Goal: Task Accomplishment & Management: Use online tool/utility

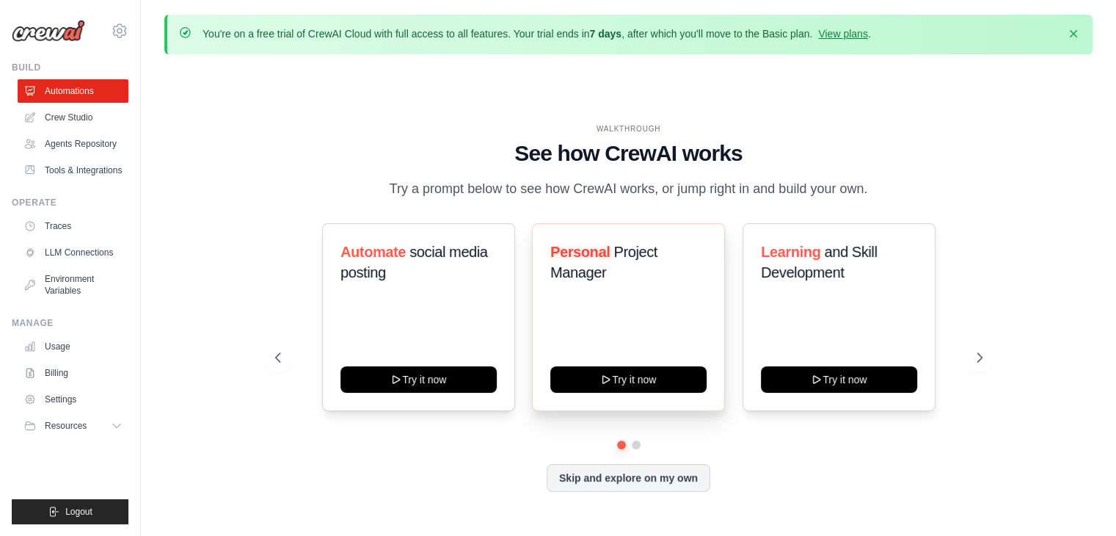
click at [643, 285] on div "Personal Project Manager" at bounding box center [628, 267] width 156 height 53
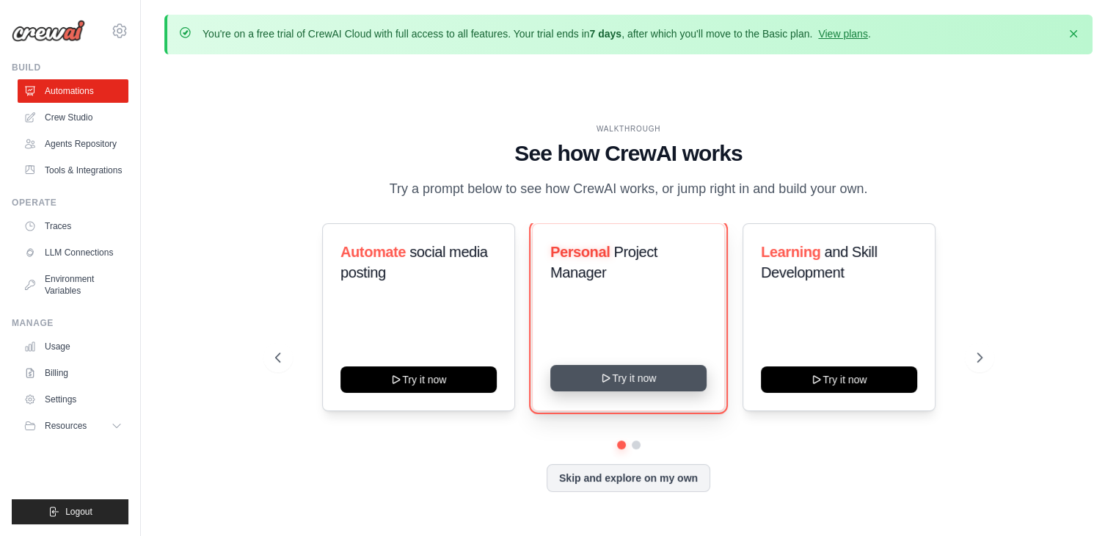
click at [641, 382] on button "Try it now" at bounding box center [628, 378] width 156 height 26
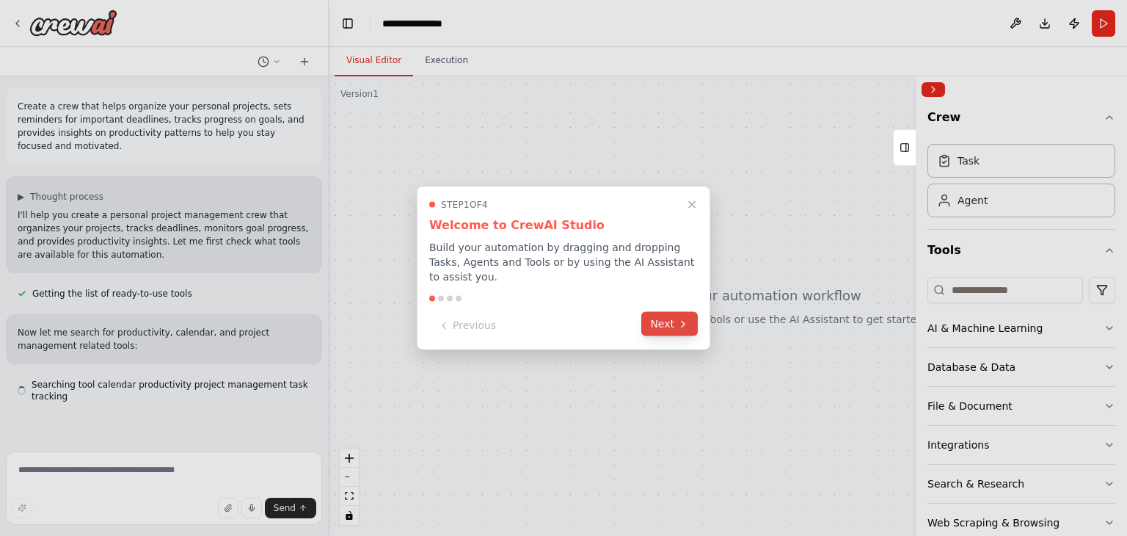
click at [672, 326] on button "Next" at bounding box center [669, 324] width 57 height 24
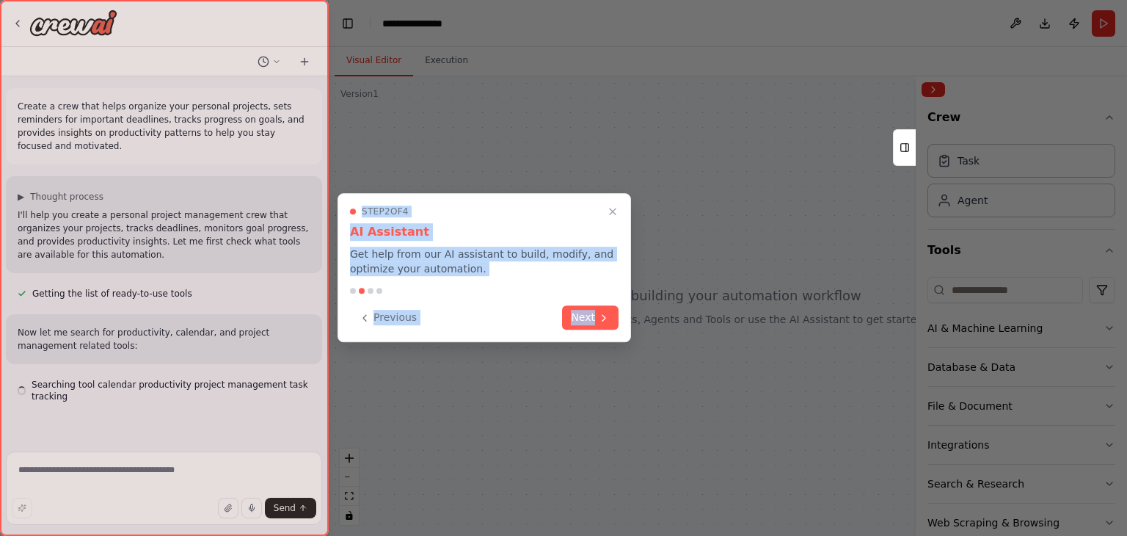
click at [672, 326] on div "**********" at bounding box center [563, 268] width 1127 height 536
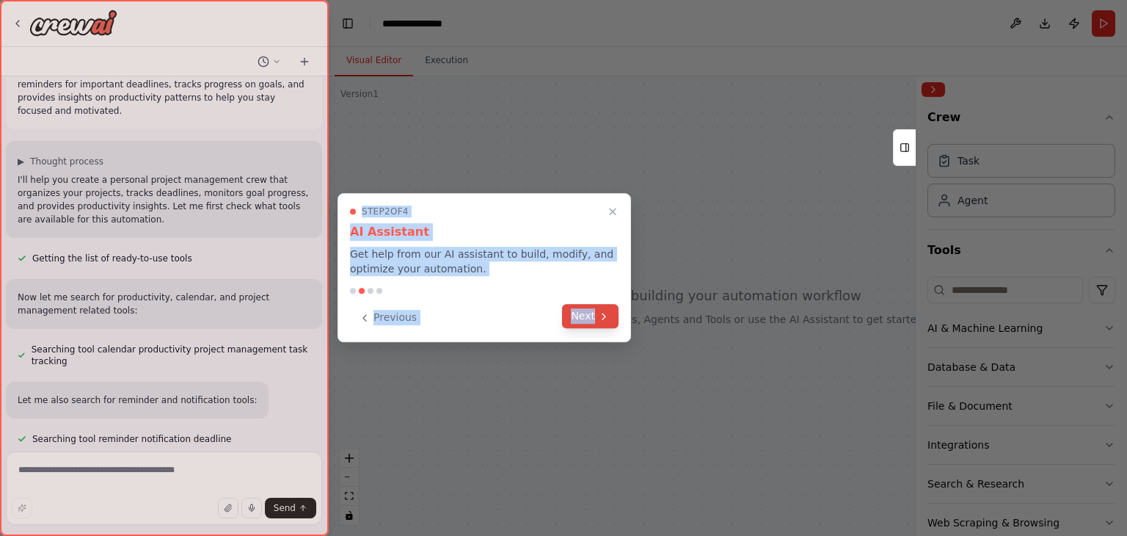
click at [599, 308] on button "Next" at bounding box center [590, 316] width 57 height 24
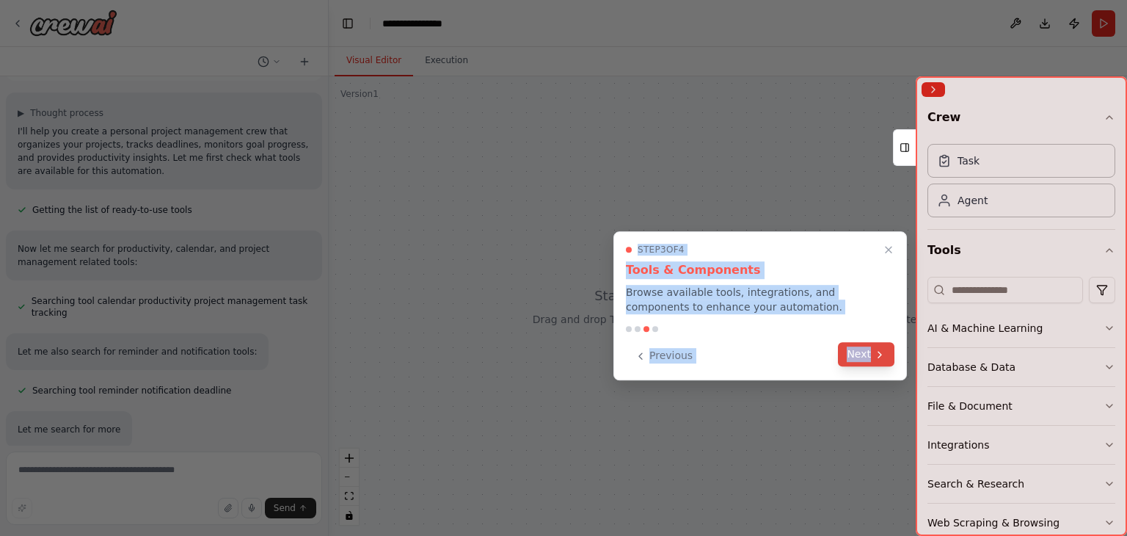
scroll to position [113, 0]
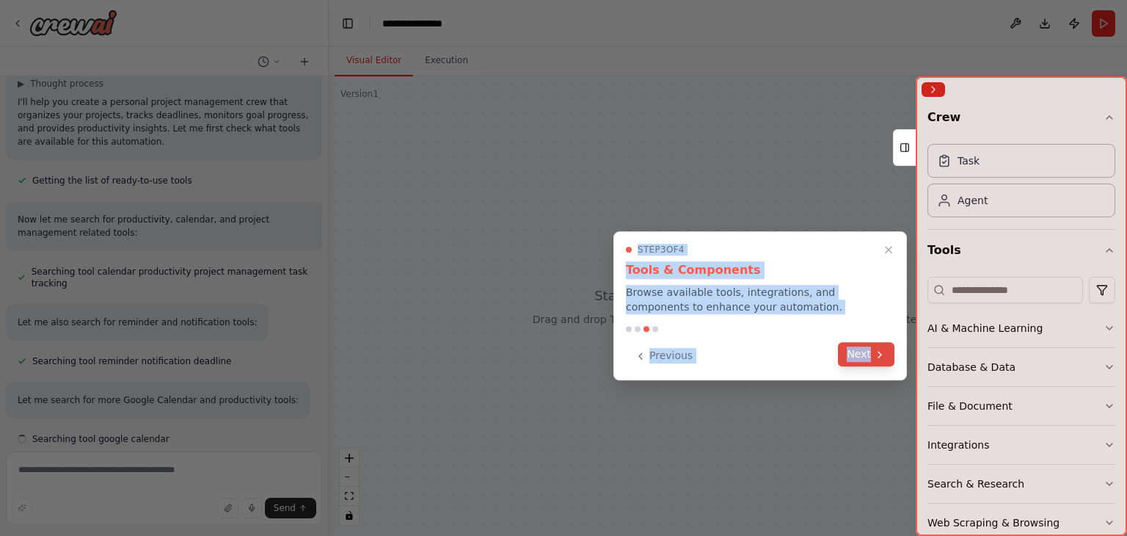
click at [857, 342] on button "Next" at bounding box center [866, 354] width 57 height 24
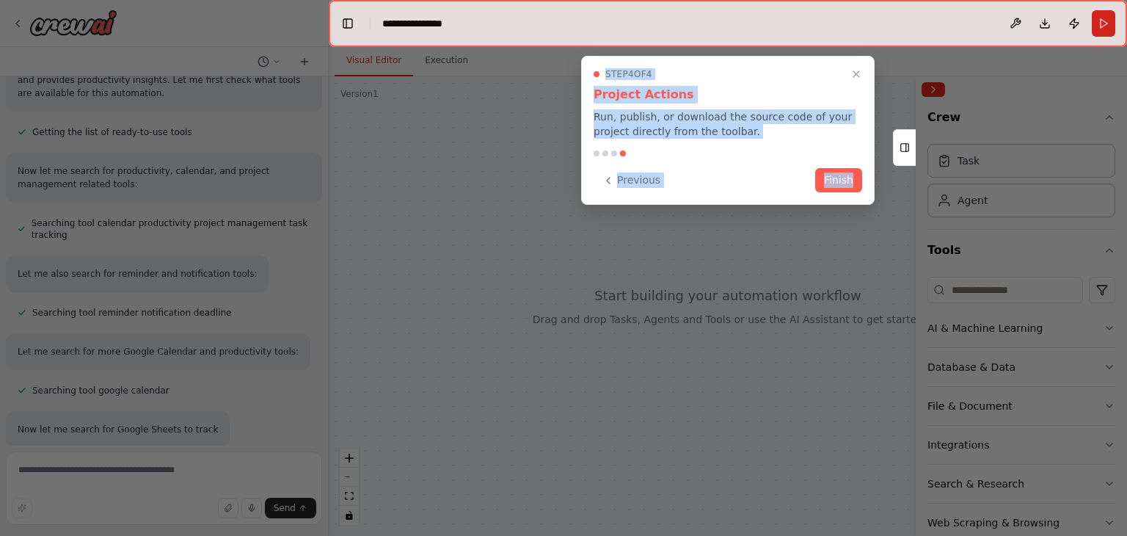
scroll to position [191, 0]
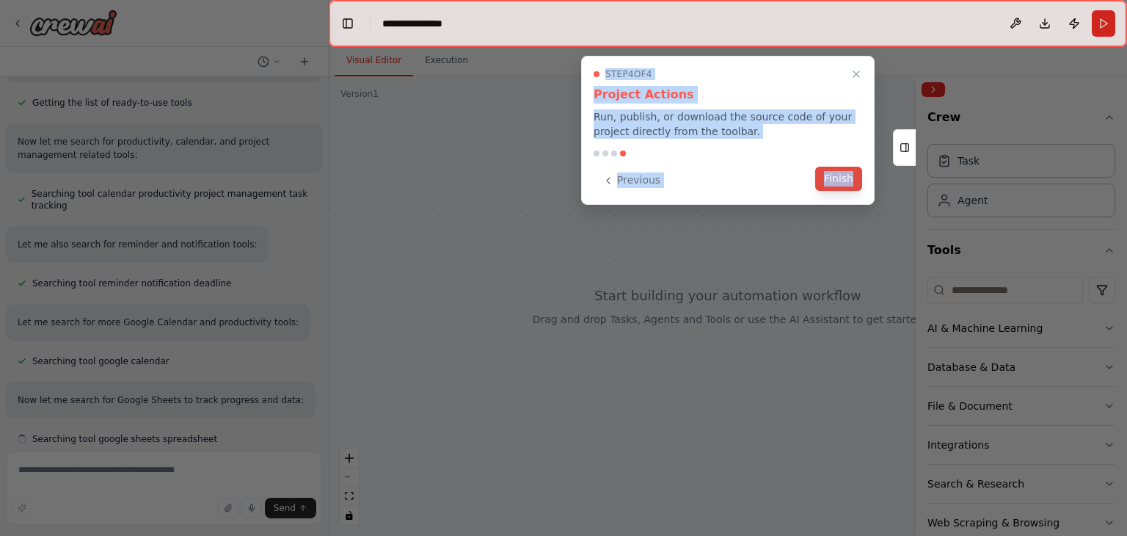
click at [826, 183] on button "Finish" at bounding box center [838, 179] width 47 height 24
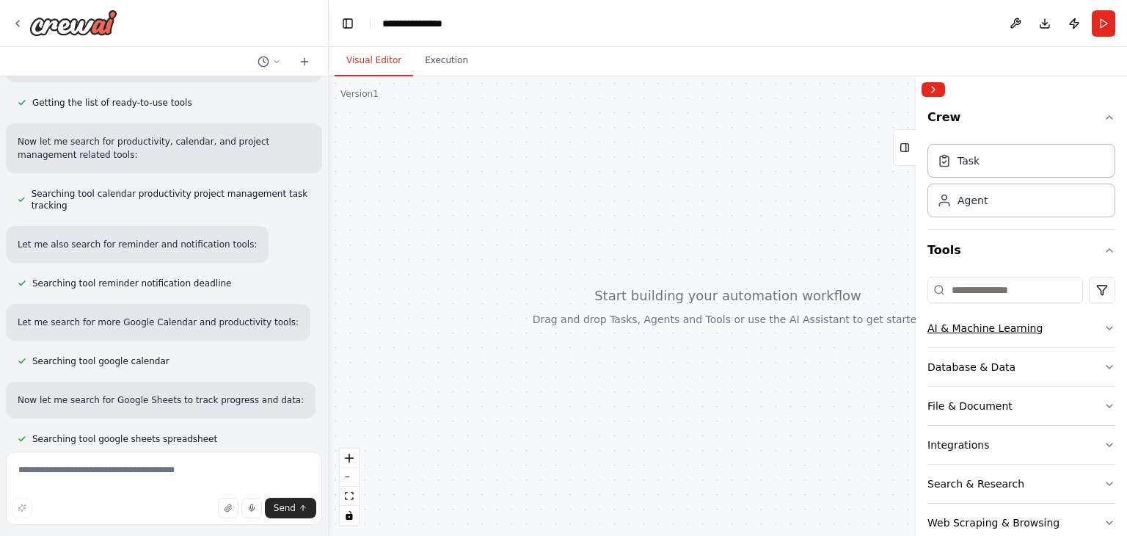
click at [1100, 319] on button "AI & Machine Learning" at bounding box center [1022, 328] width 188 height 38
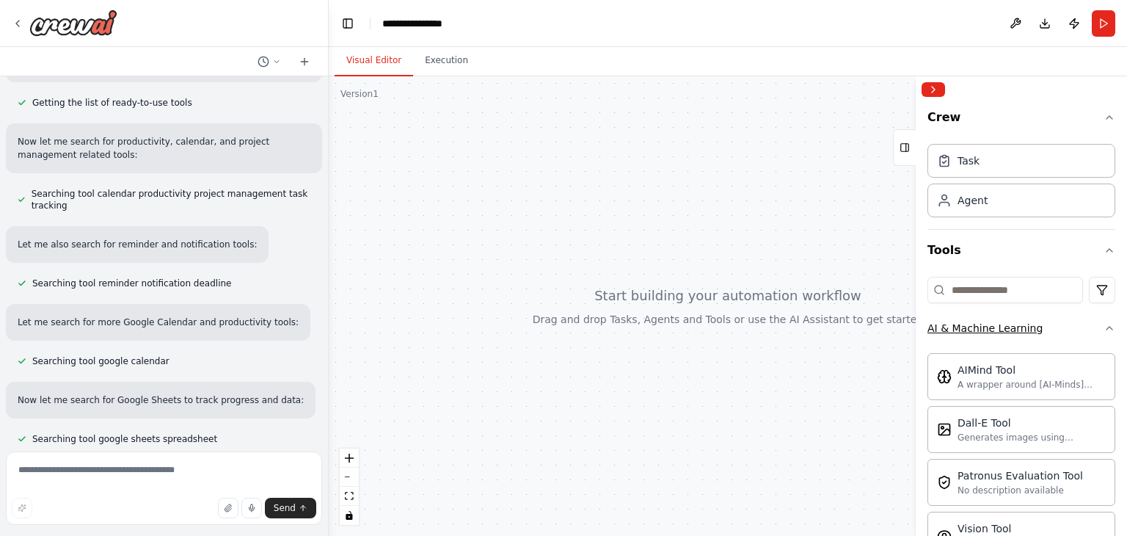
click at [1100, 319] on button "AI & Machine Learning" at bounding box center [1022, 328] width 188 height 38
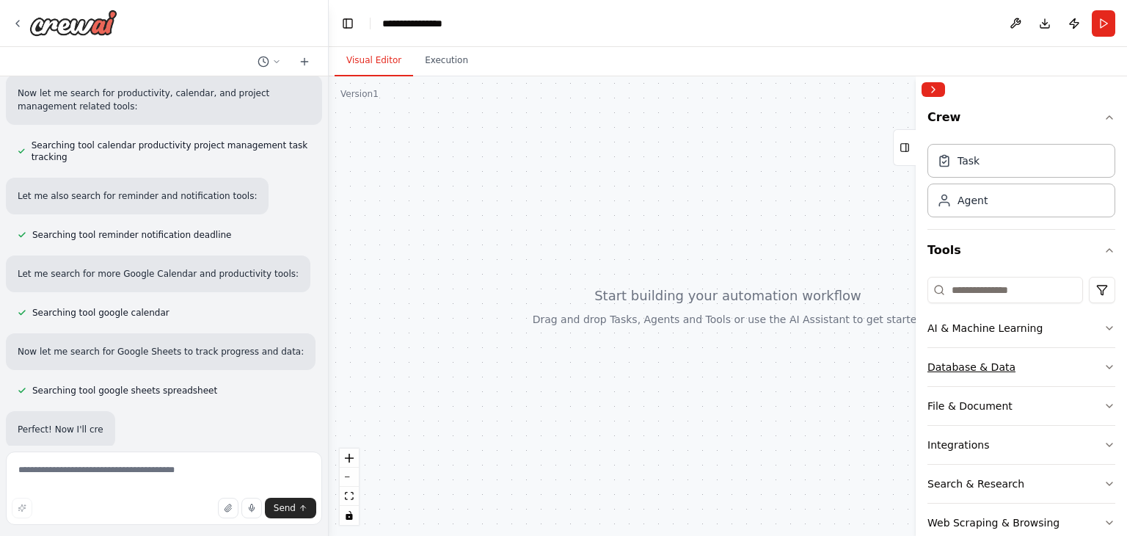
click at [1098, 359] on button "Database & Data" at bounding box center [1022, 367] width 188 height 38
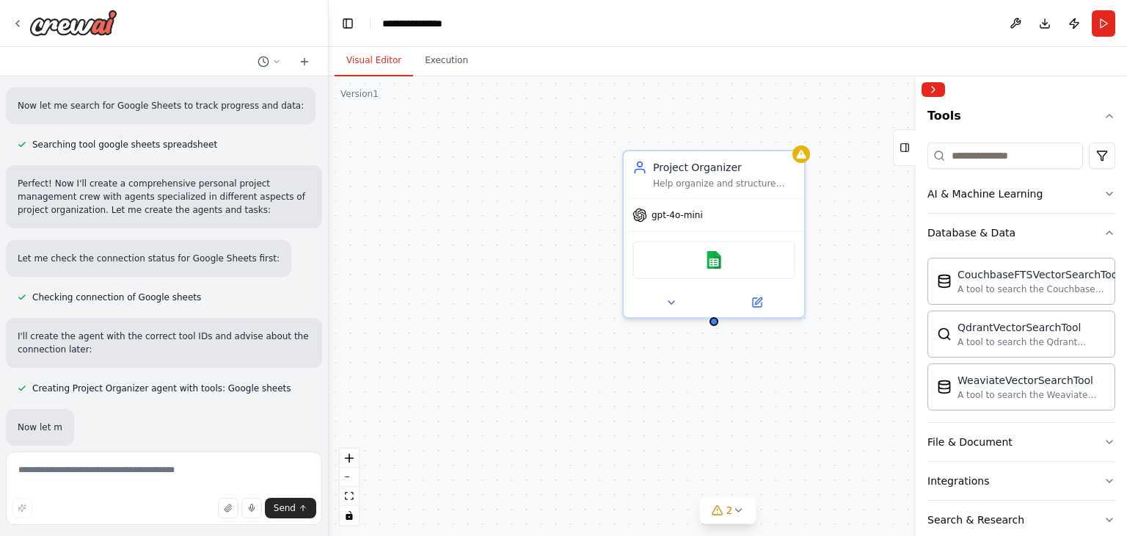
scroll to position [512, 0]
